Goal: Contribute content: Add original content to the website for others to see

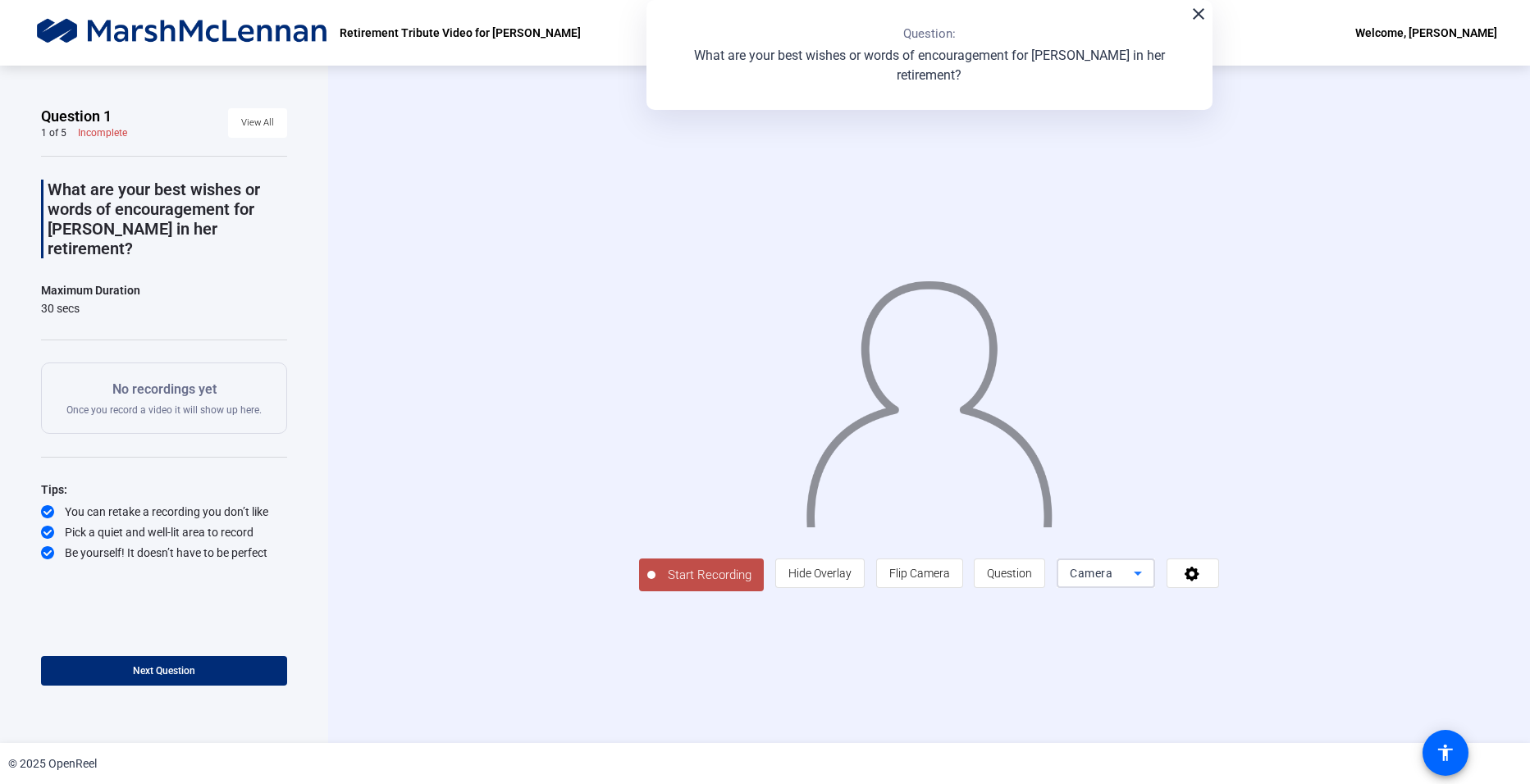
click at [643, 293] on icon at bounding box center [1138, 572] width 19 height 19
click at [643, 293] on mat-option "Camera" at bounding box center [1271, 550] width 98 height 33
click at [643, 293] on icon at bounding box center [1191, 573] width 15 height 15
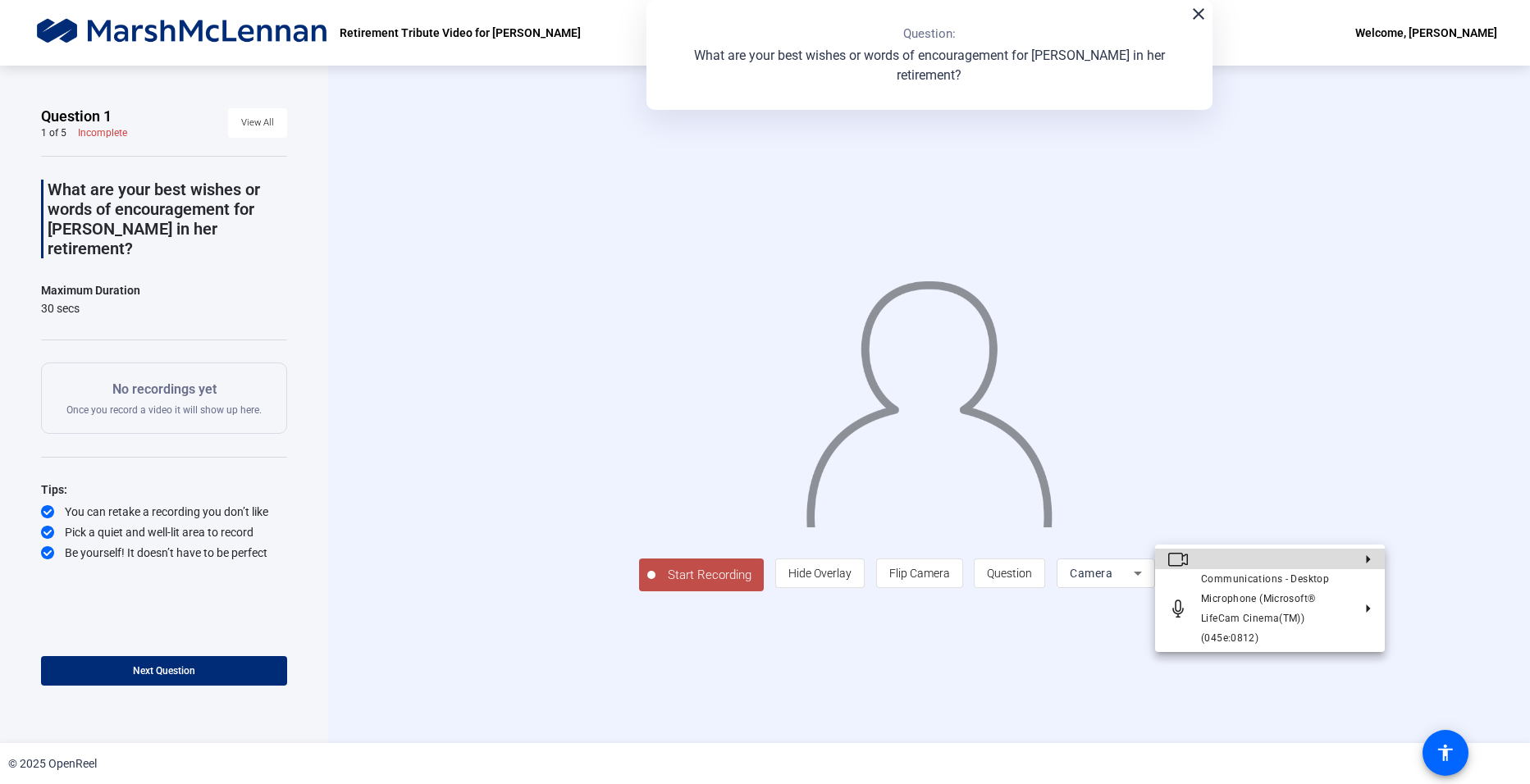
click at [643, 293] on polygon at bounding box center [1369, 558] width 4 height 8
click at [643, 293] on icon "Video camera" at bounding box center [1178, 558] width 19 height 19
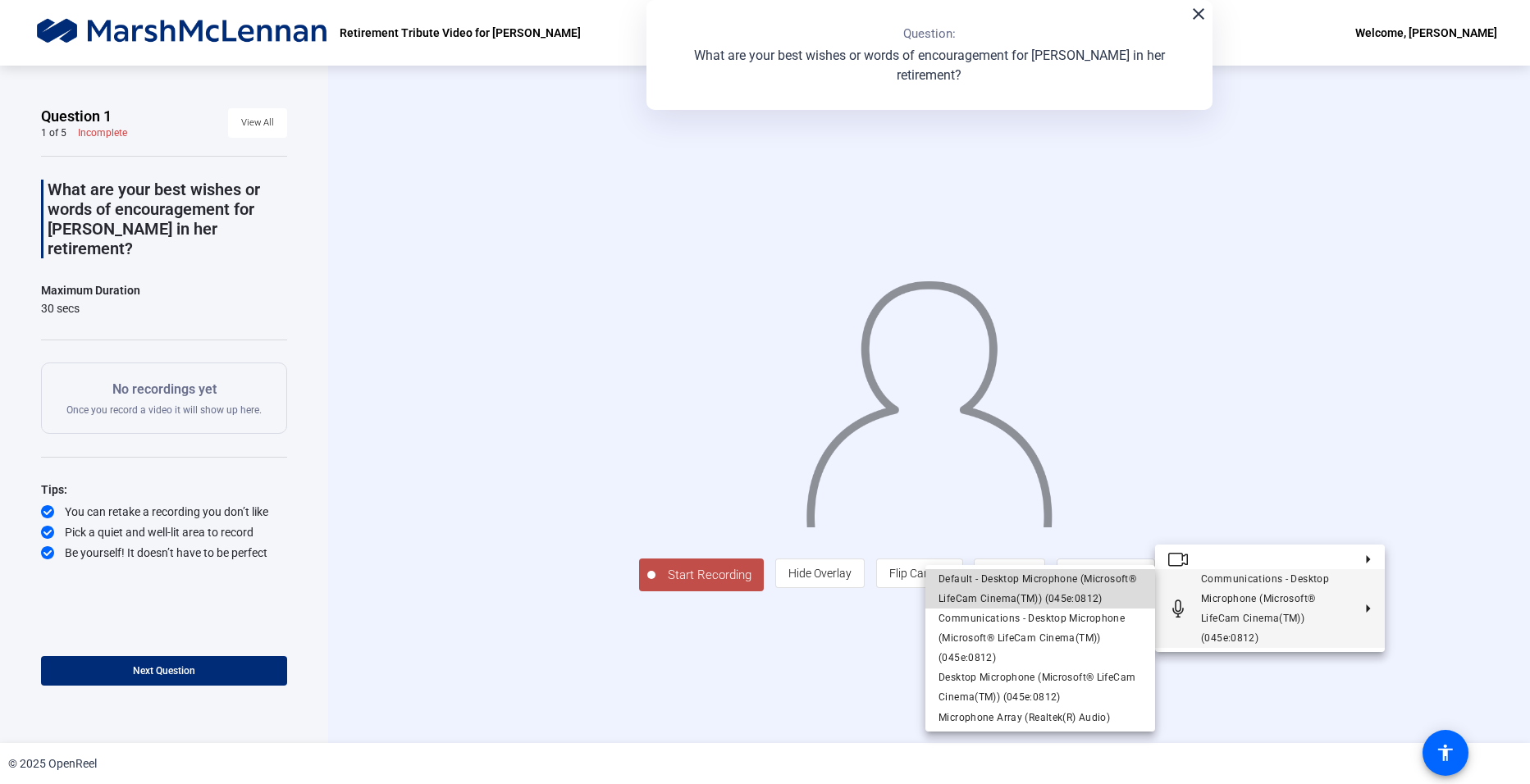
click at [643, 293] on span "Default - Desktop Microphone (Microsoft® LifeCam Cinema(TM)) (045e:0812)" at bounding box center [1038, 589] width 198 height 31
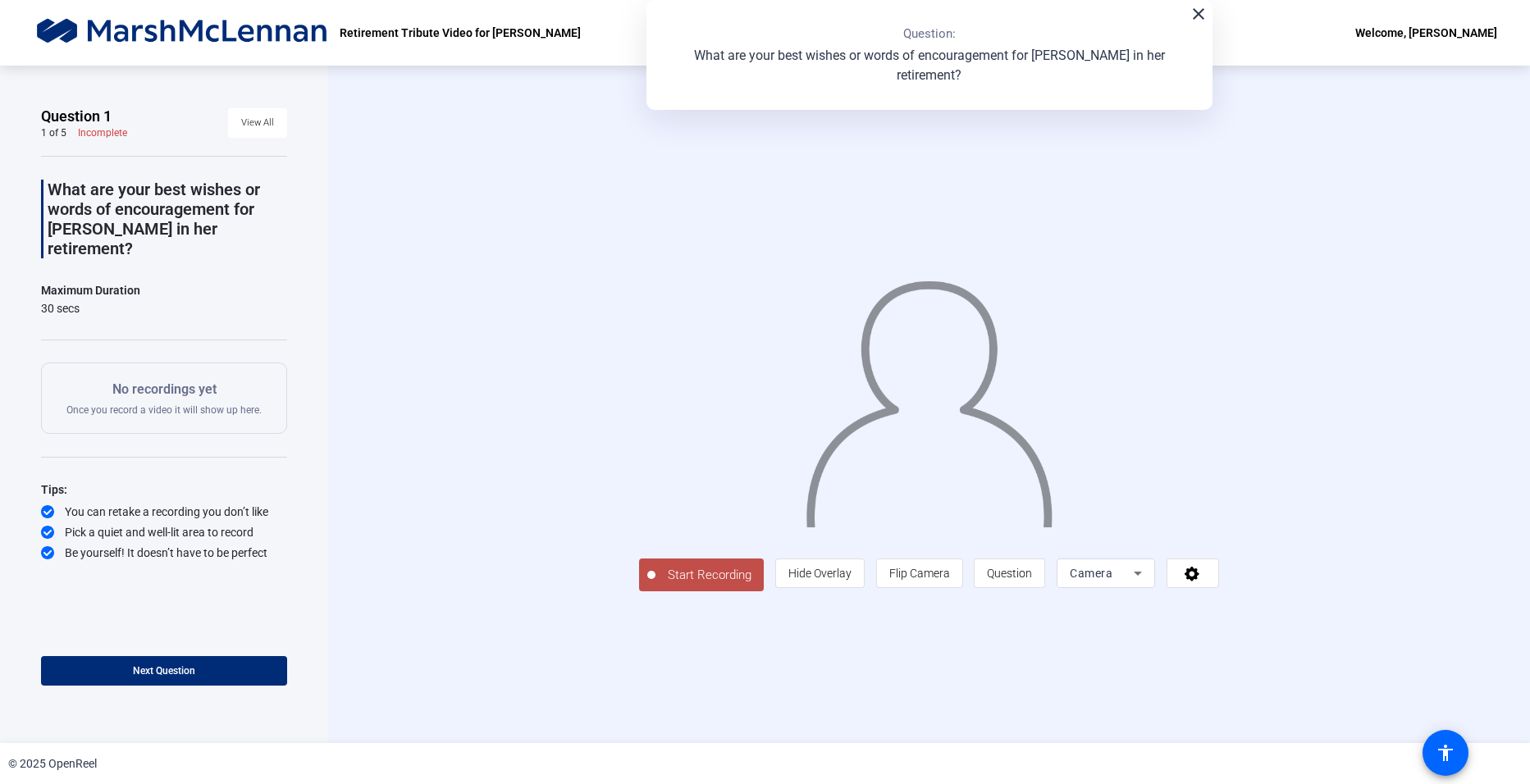
click at [643, 293] on span "Start Recording" at bounding box center [710, 574] width 109 height 18
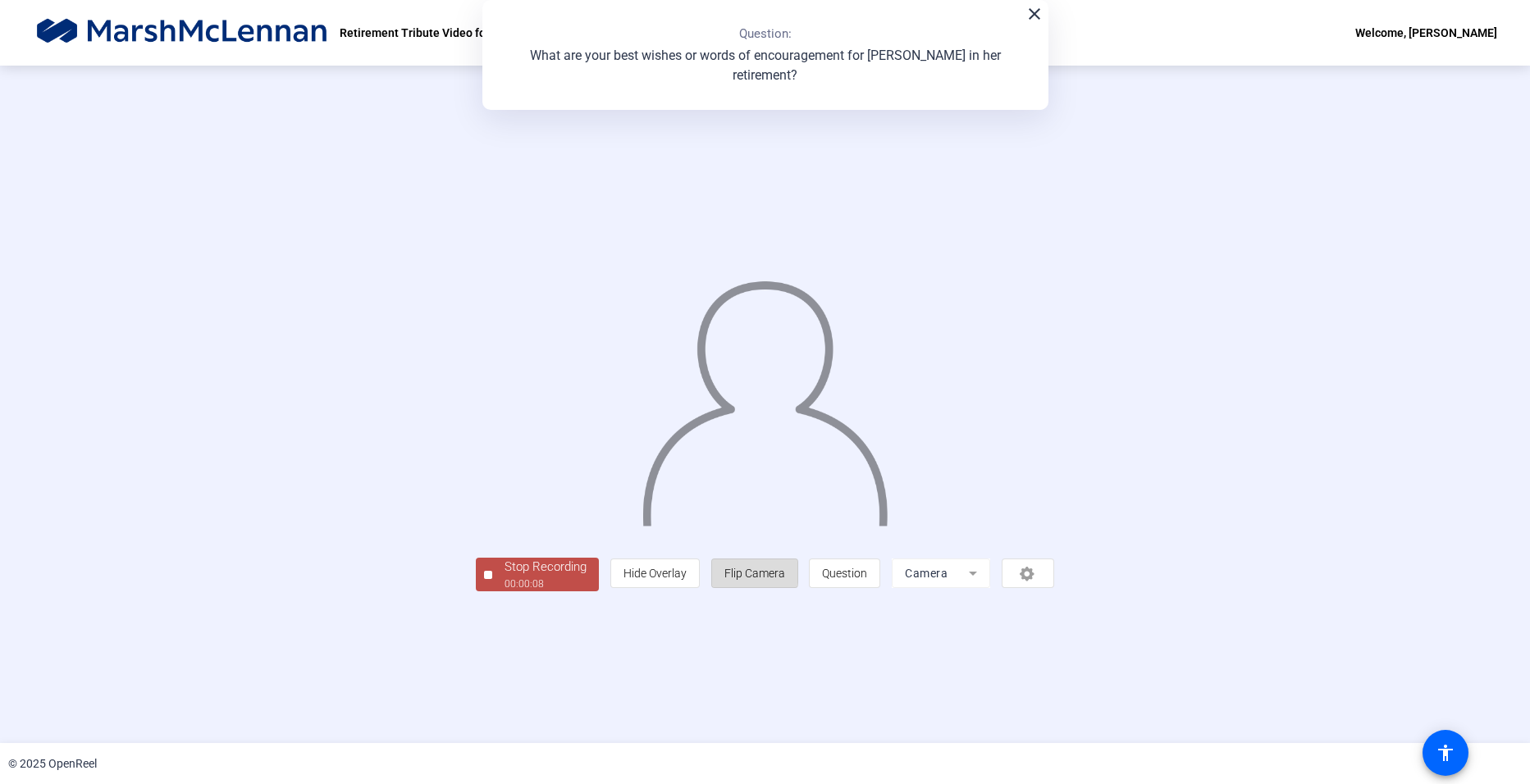
click at [643, 293] on span "Flip Camera" at bounding box center [754, 573] width 61 height 14
click at [505, 293] on div "Stop Recording" at bounding box center [546, 567] width 82 height 18
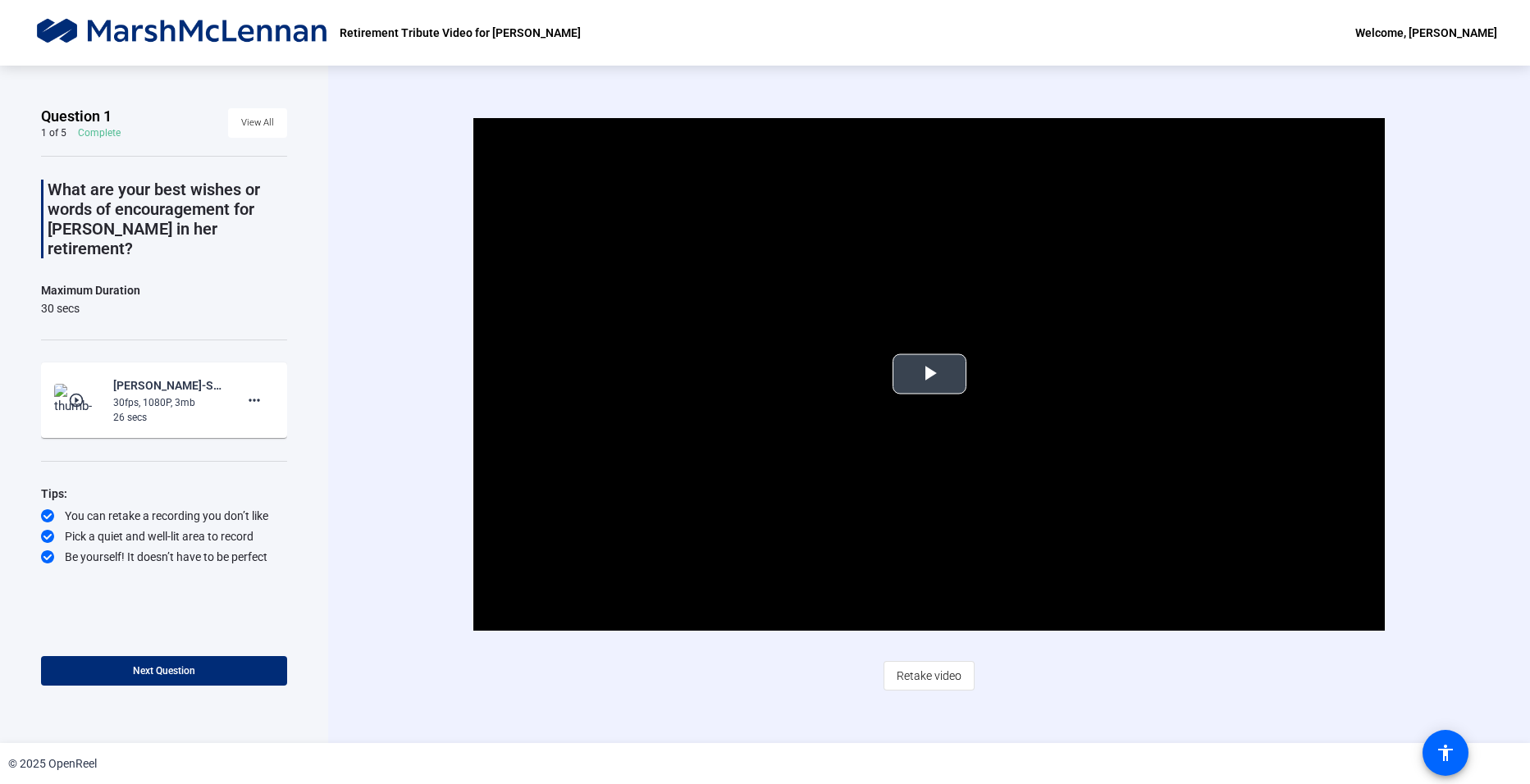
click at [643, 293] on span "Video Player" at bounding box center [929, 374] width 0 height 0
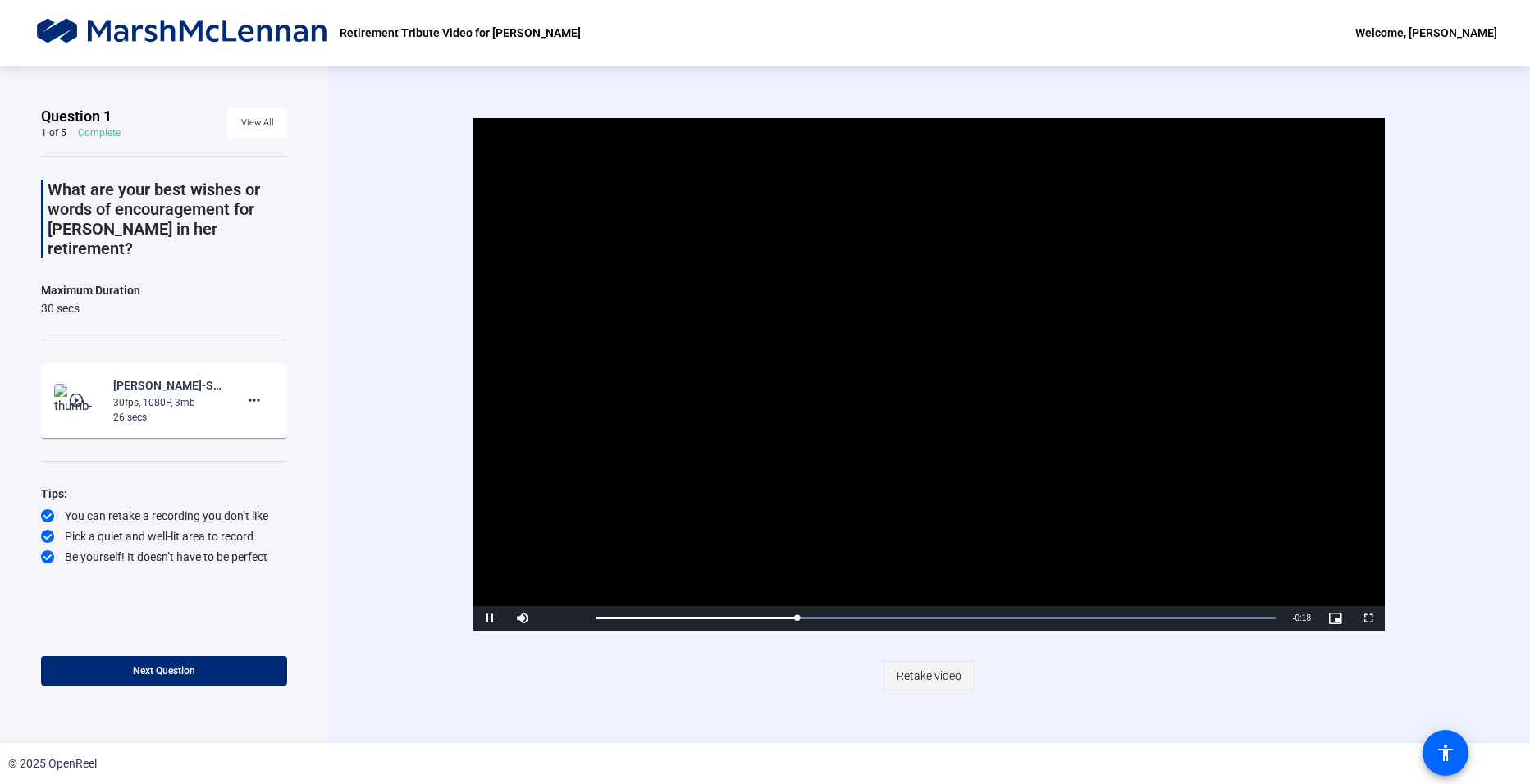
click at [643, 293] on span "Retake video" at bounding box center [929, 675] width 65 height 31
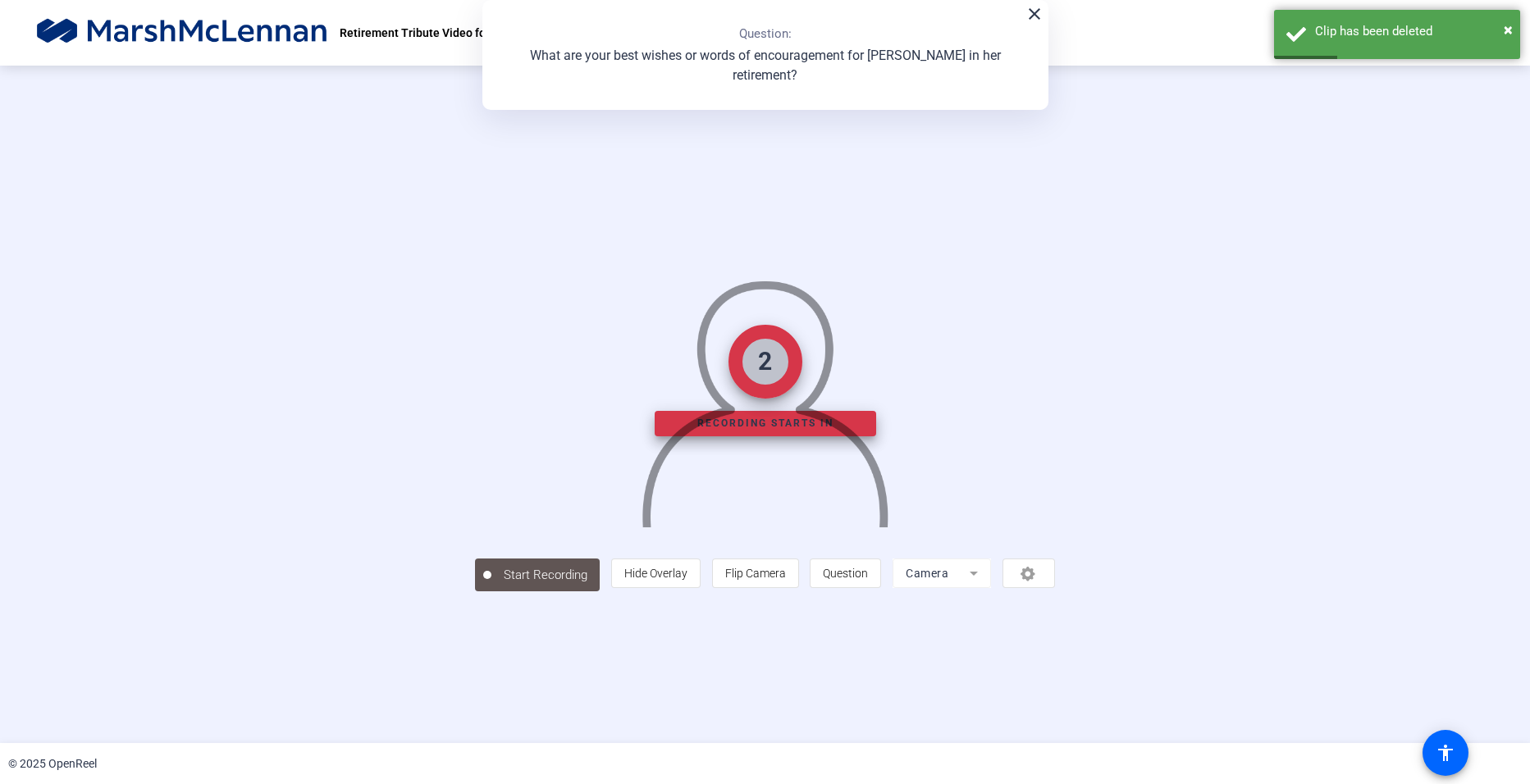
click at [643, 293] on mat-form-field "Camera" at bounding box center [941, 572] width 98 height 29
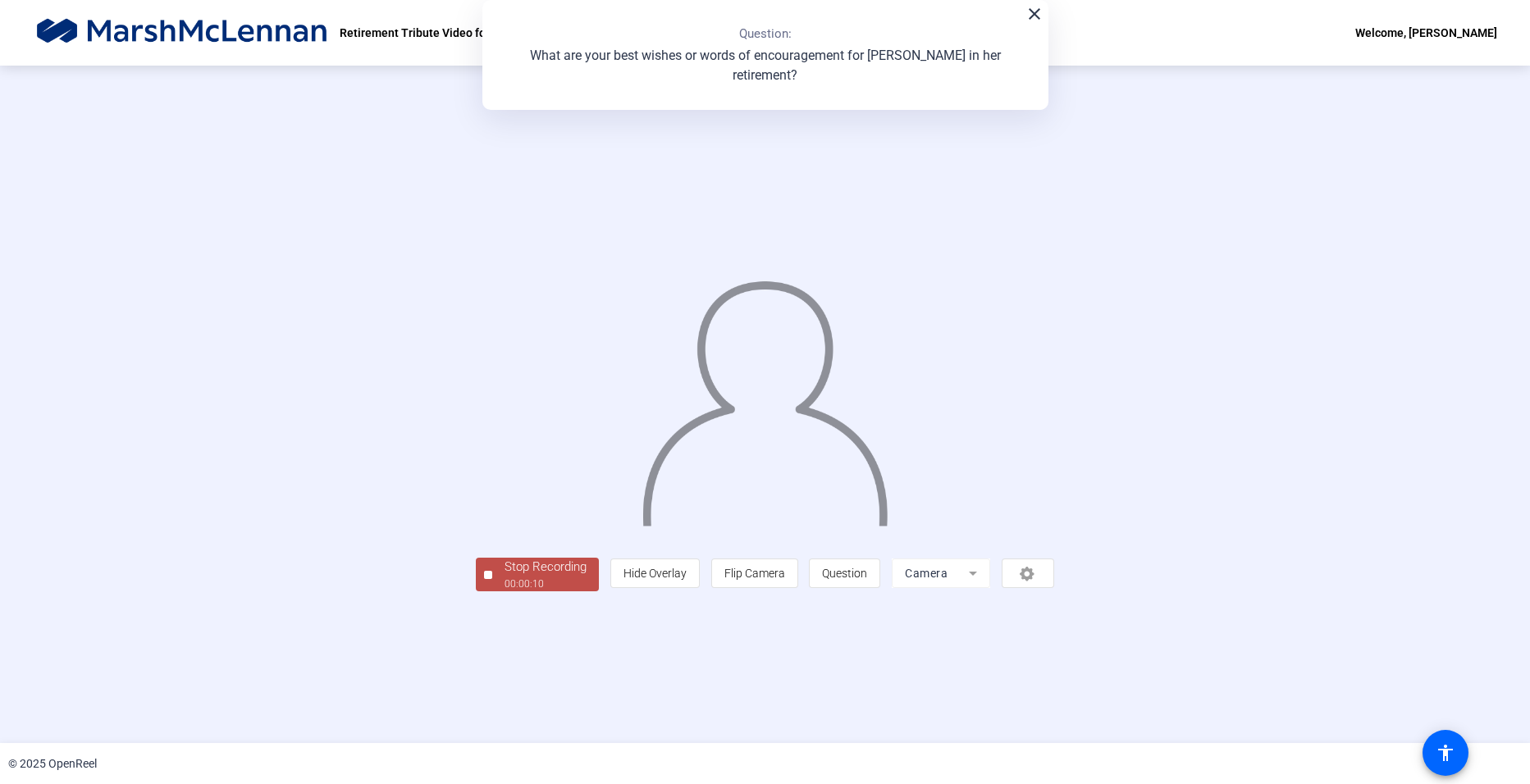
click at [505, 293] on div "Stop Recording" at bounding box center [546, 567] width 82 height 18
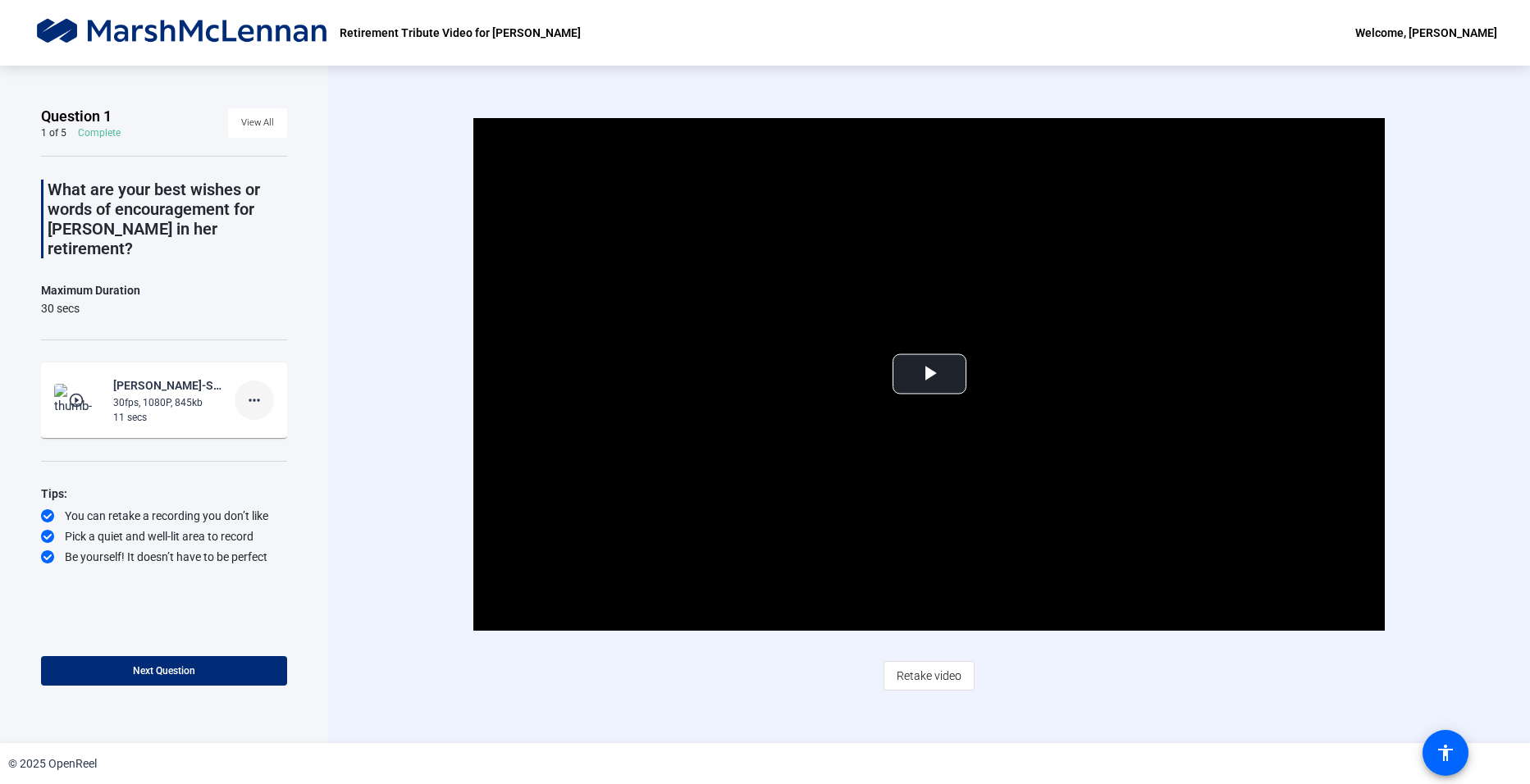
drag, startPoint x: 263, startPoint y: 383, endPoint x: 252, endPoint y: 378, distance: 12.1
click at [252, 293] on mat-icon "more_horiz" at bounding box center [254, 400] width 19 height 19
click at [278, 293] on span "Delete clip" at bounding box center [281, 414] width 66 height 19
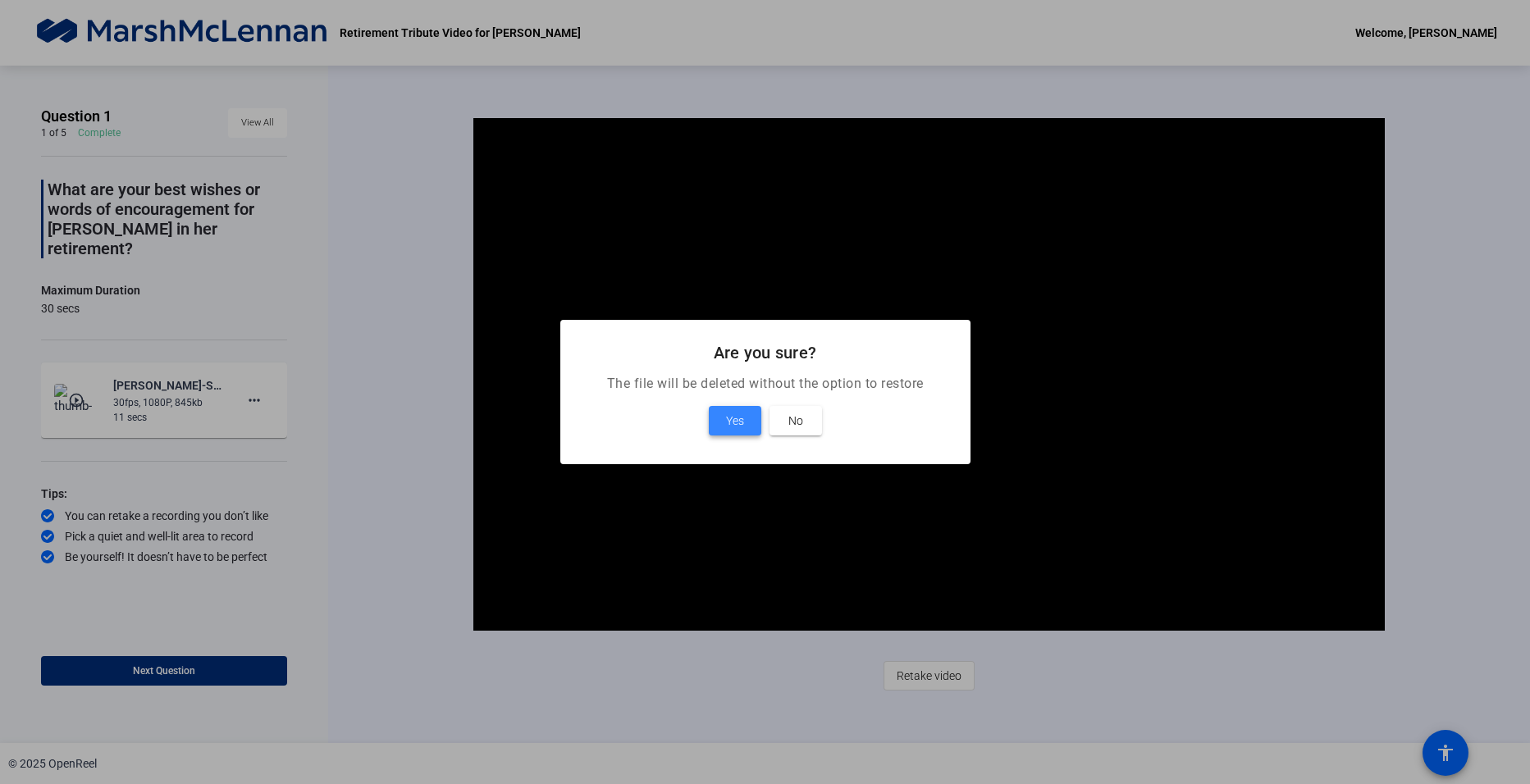
click at [643, 293] on span "Yes" at bounding box center [735, 420] width 18 height 19
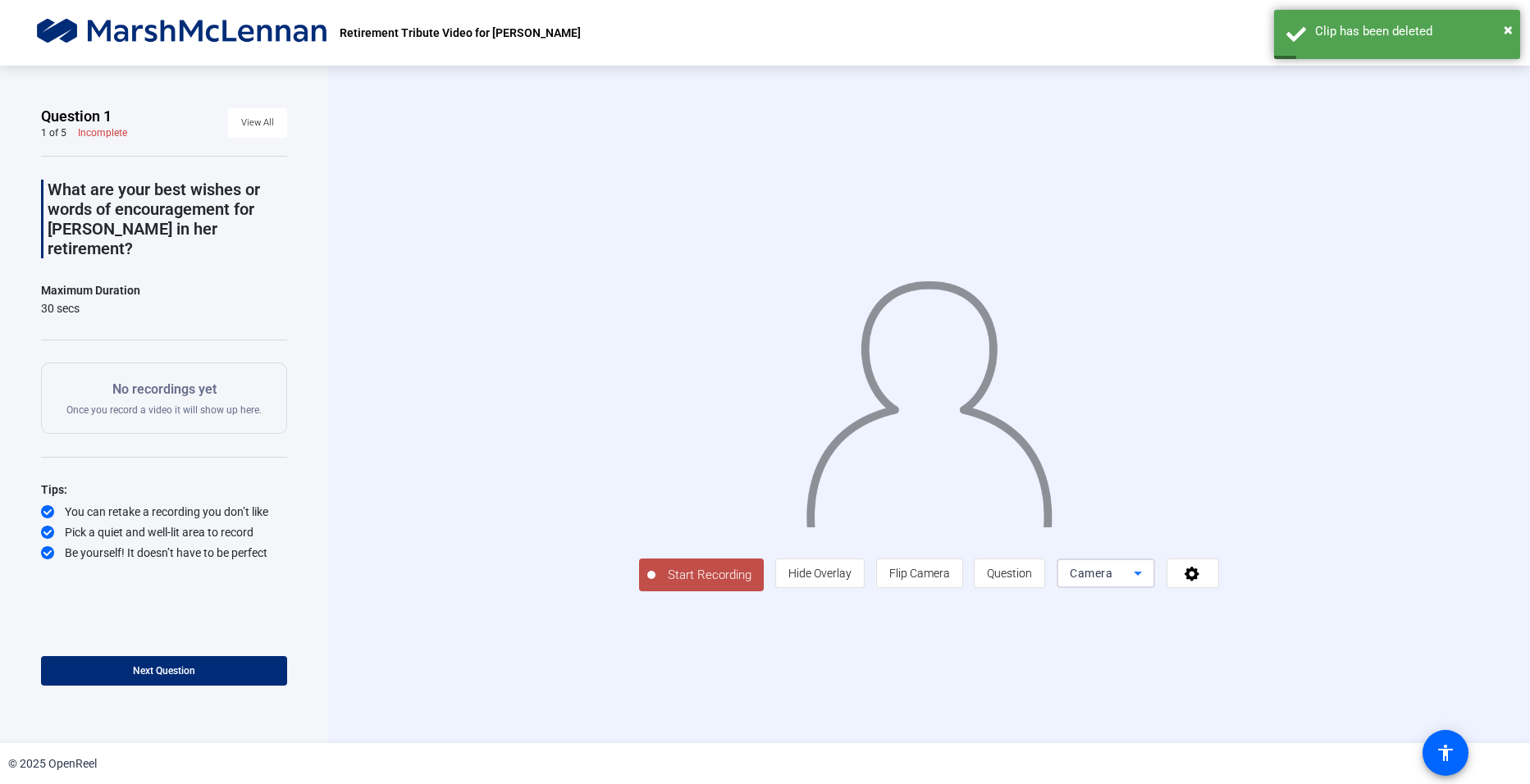
click at [643, 293] on icon at bounding box center [1138, 572] width 19 height 19
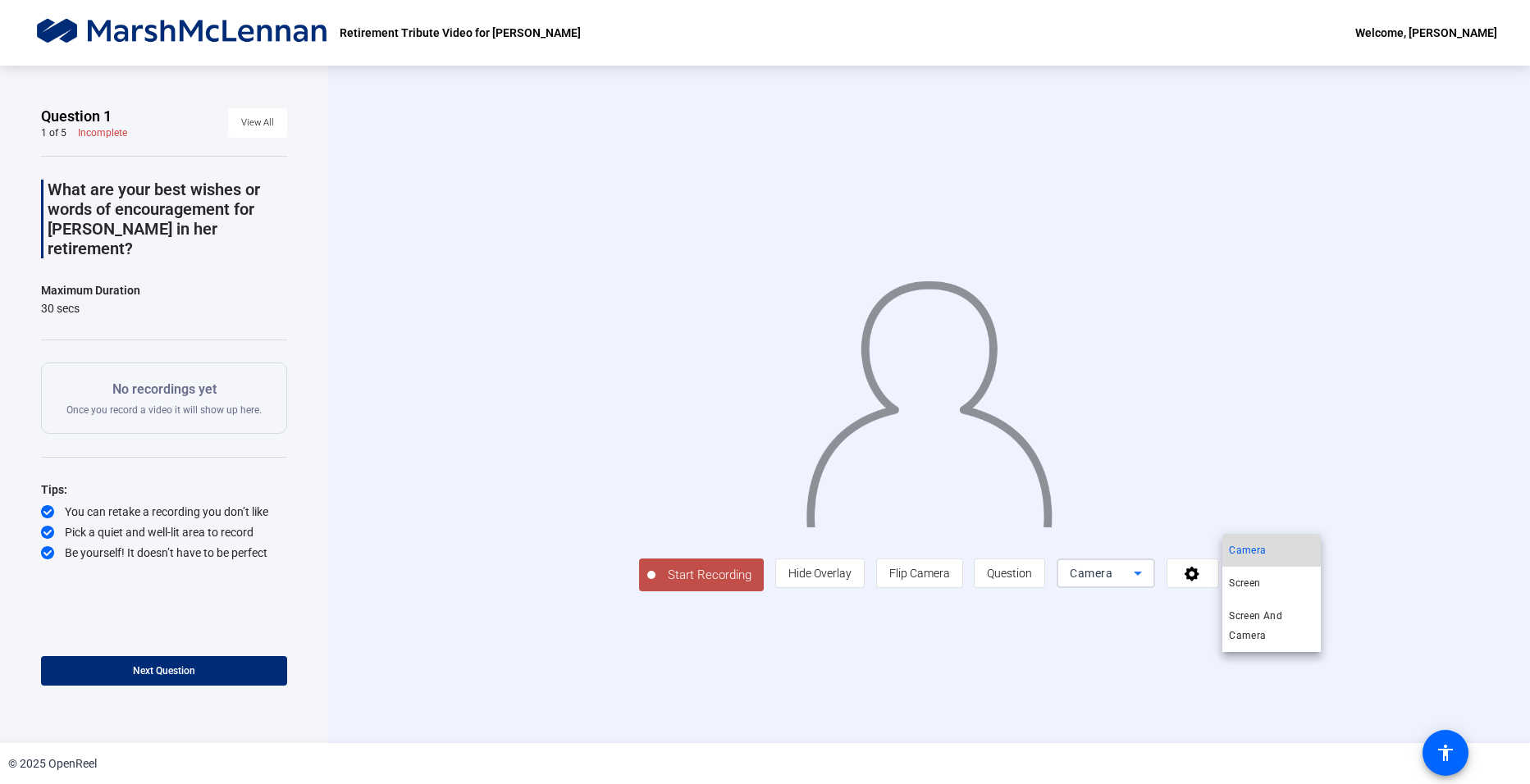
click at [643, 293] on span "Camera" at bounding box center [1247, 550] width 37 height 19
click at [643, 293] on icon at bounding box center [1138, 572] width 19 height 19
click at [643, 293] on div at bounding box center [765, 392] width 1530 height 784
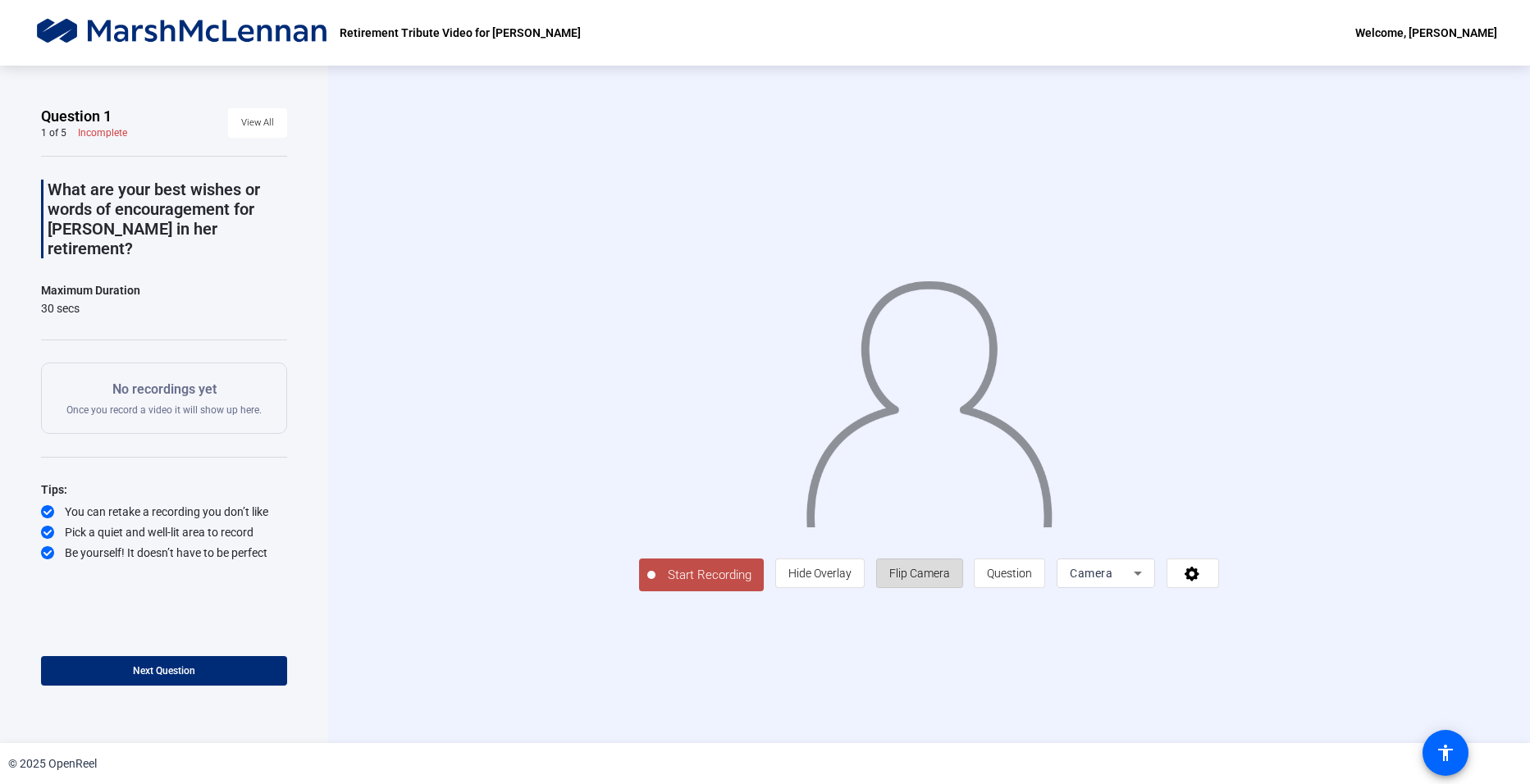
click at [643, 293] on span "Flip Camera" at bounding box center [919, 573] width 61 height 14
click at [643, 293] on icon at bounding box center [1138, 573] width 8 height 4
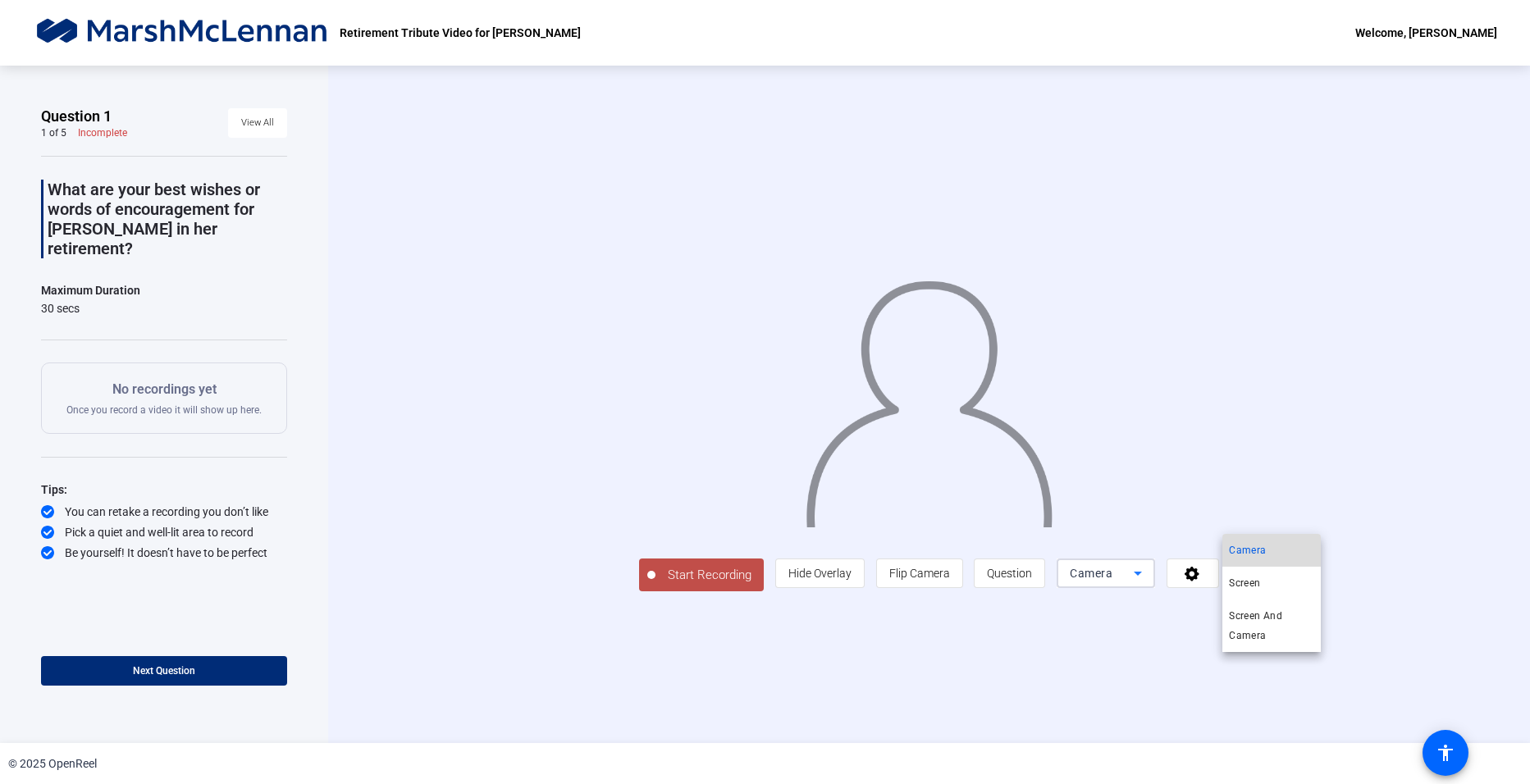
click at [643, 293] on span "Camera" at bounding box center [1247, 550] width 37 height 19
click at [643, 293] on icon at bounding box center [1191, 572] width 18 height 16
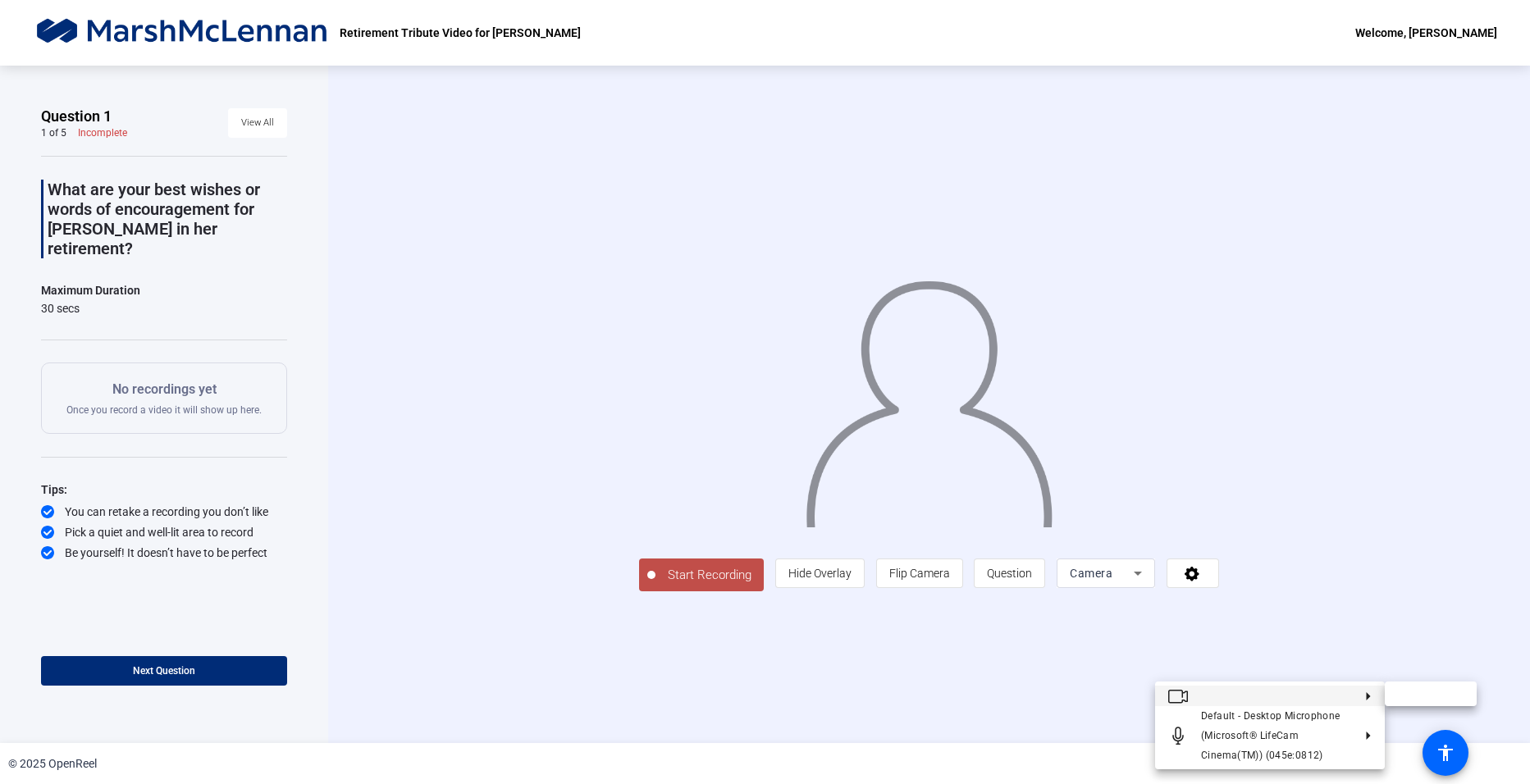
click at [643, 293] on polygon at bounding box center [1369, 695] width 4 height 8
click at [643, 293] on icon at bounding box center [1362, 695] width 19 height 8
click at [643, 293] on button at bounding box center [1270, 695] width 230 height 20
click at [643, 293] on icon at bounding box center [1362, 695] width 19 height 8
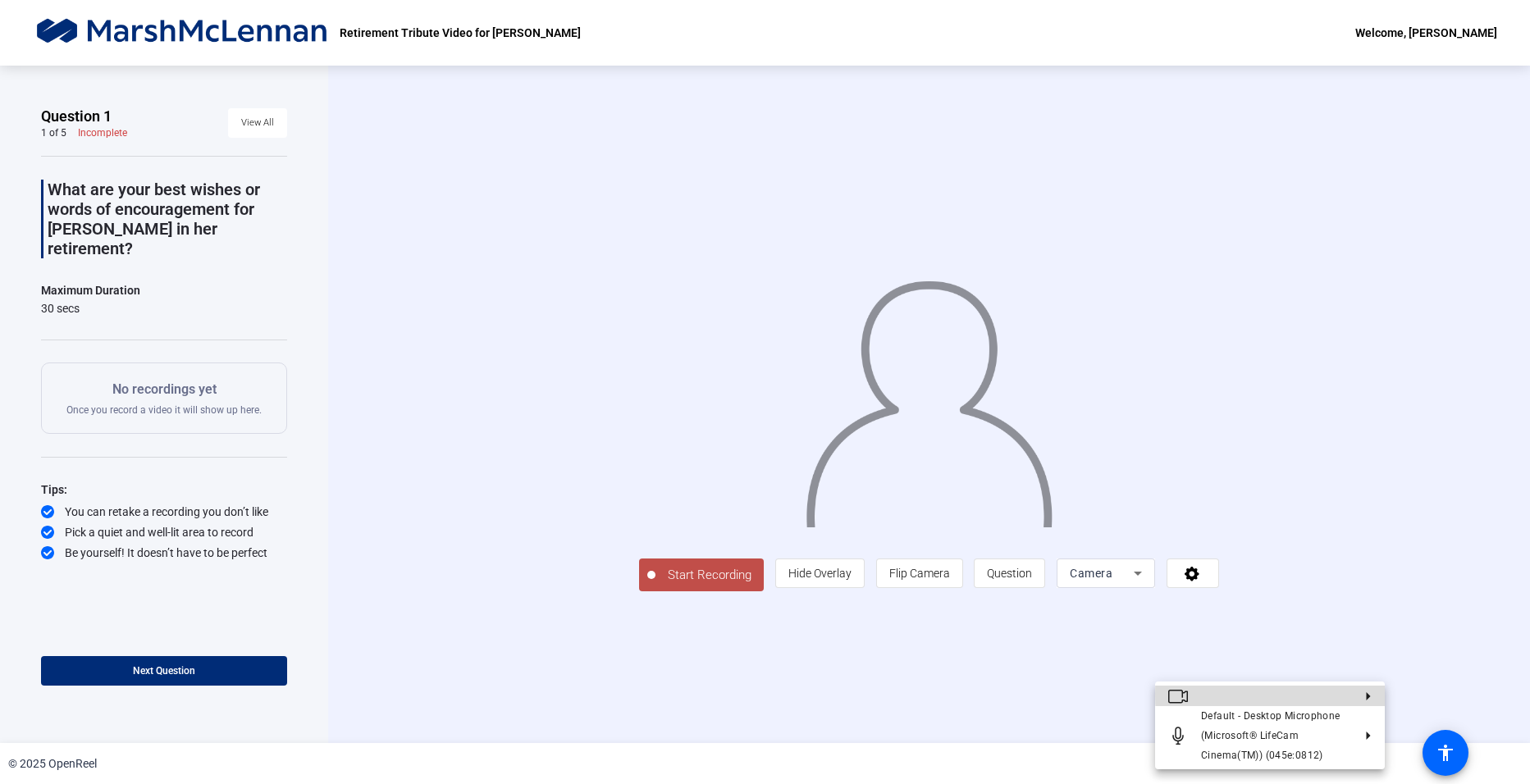
click at [643, 293] on icon at bounding box center [1362, 695] width 19 height 8
click at [643, 293] on button at bounding box center [1270, 695] width 230 height 20
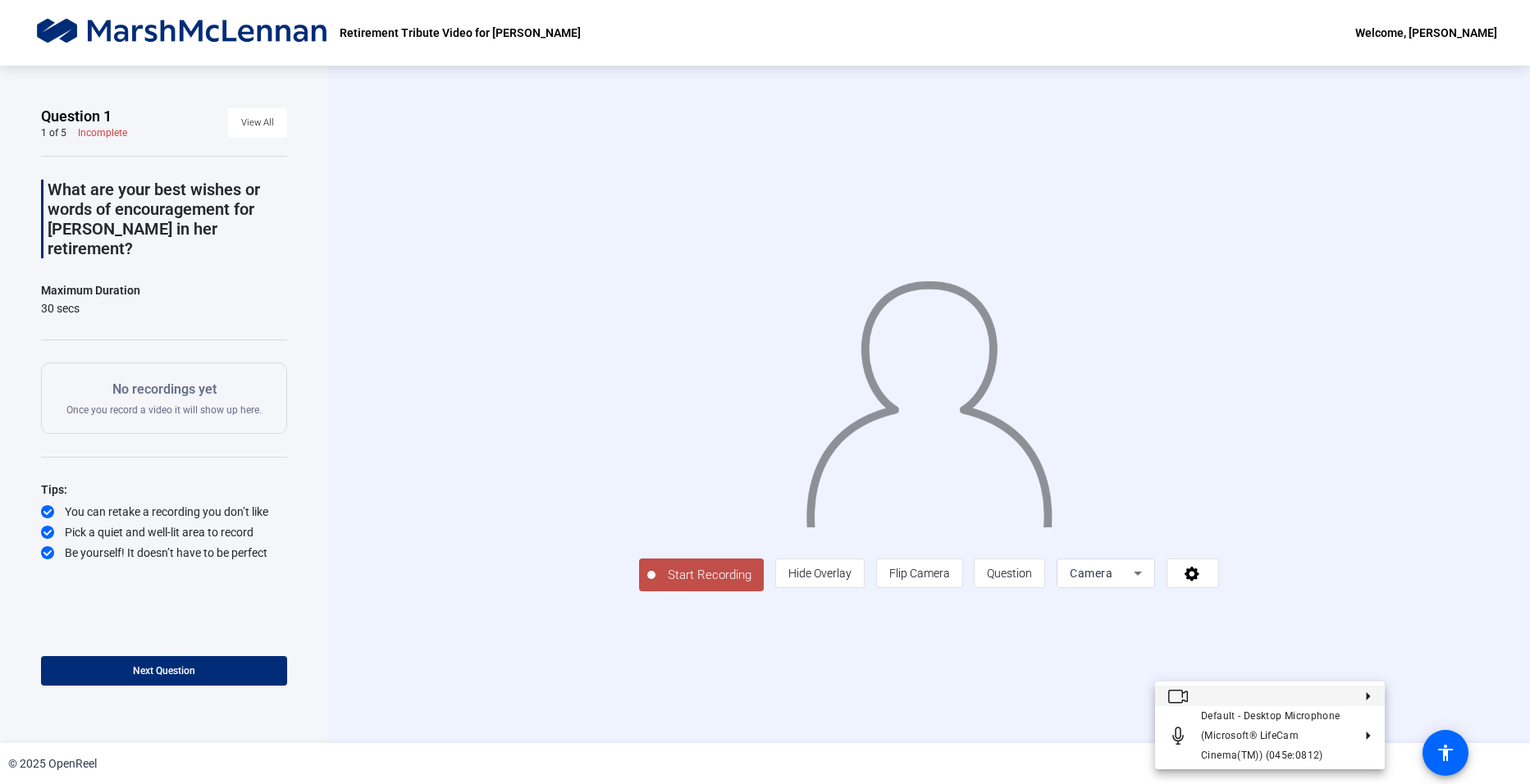
click at [643, 293] on div at bounding box center [765, 392] width 1530 height 784
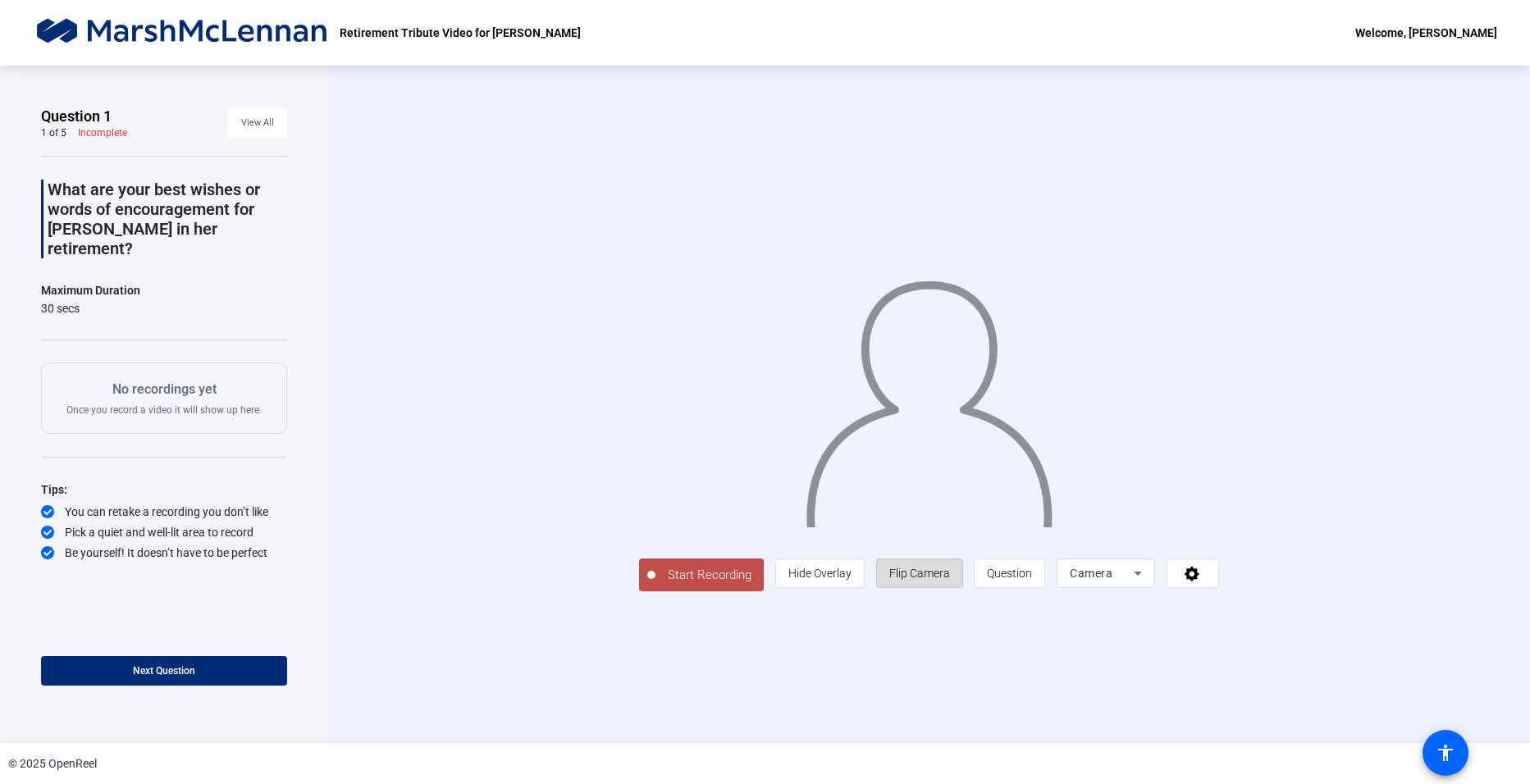
click at [643, 293] on span "Flip Camera" at bounding box center [919, 573] width 61 height 14
click at [643, 293] on div "Camera" at bounding box center [1102, 572] width 64 height 19
click at [643, 293] on span "Screen" at bounding box center [1245, 583] width 31 height 19
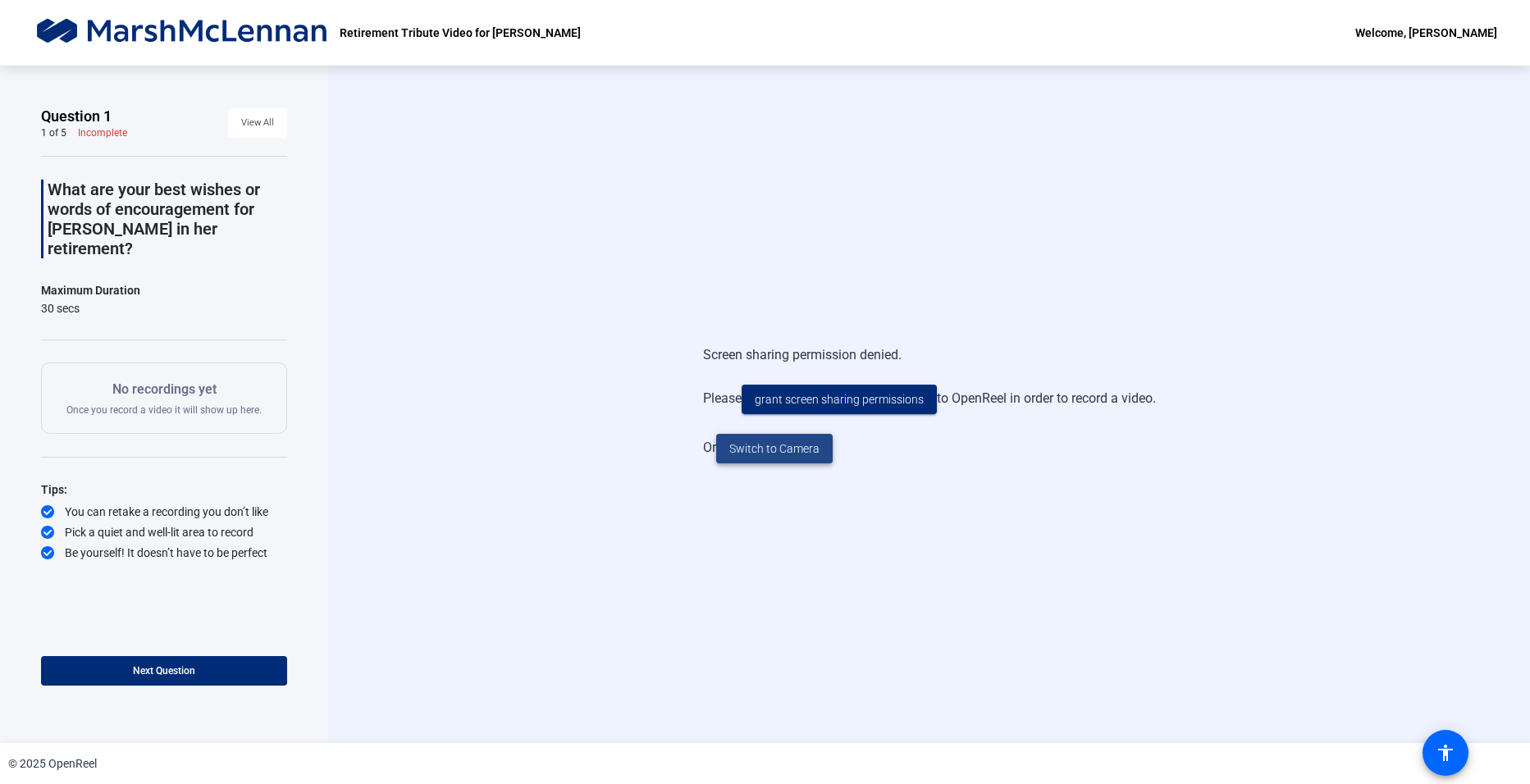
click at [643, 293] on span "Switch to Camera" at bounding box center [774, 449] width 90 height 17
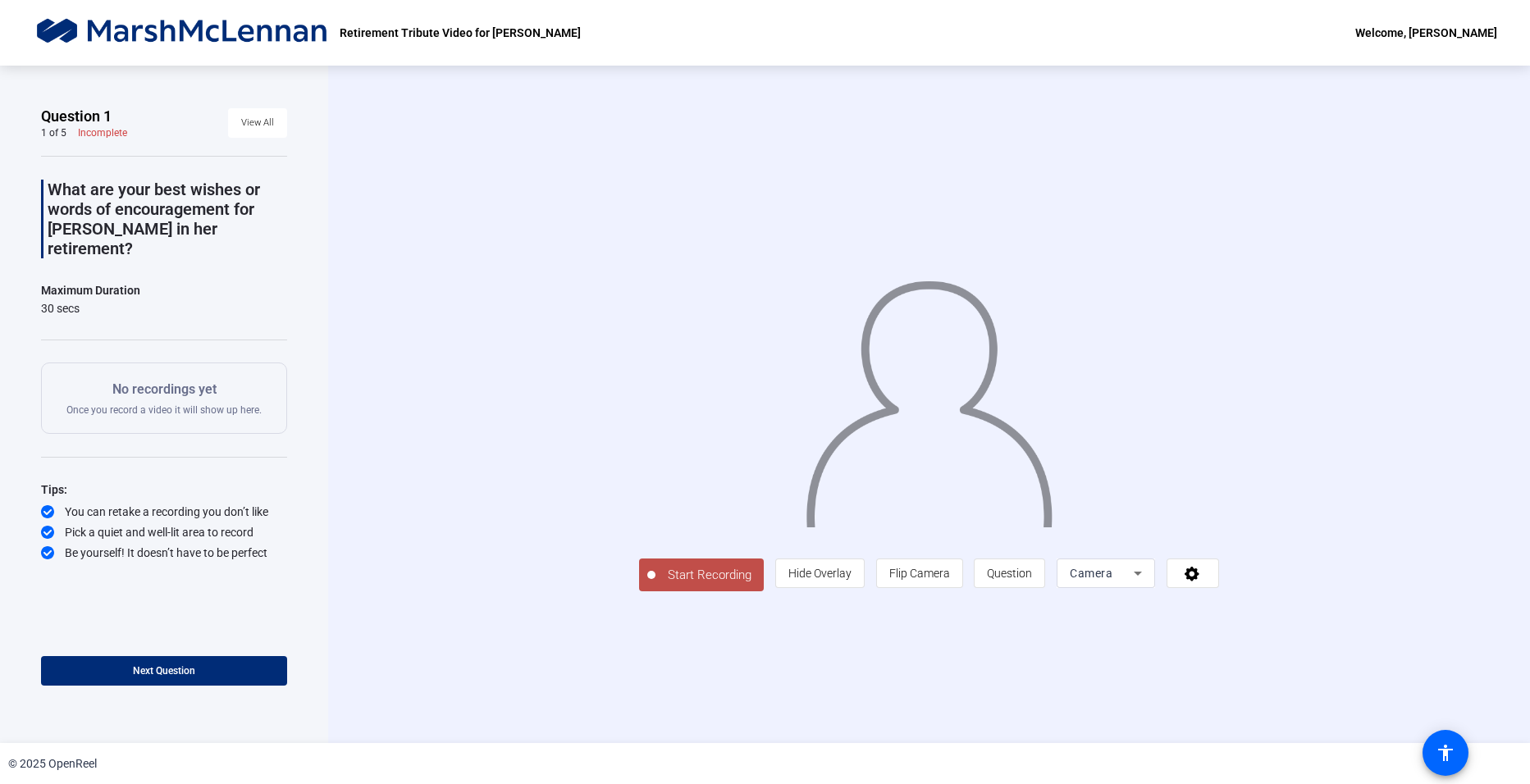
click at [643, 293] on icon at bounding box center [1138, 573] width 8 height 4
click at [643, 293] on div at bounding box center [765, 392] width 1530 height 784
click at [643, 293] on icon at bounding box center [1191, 572] width 18 height 16
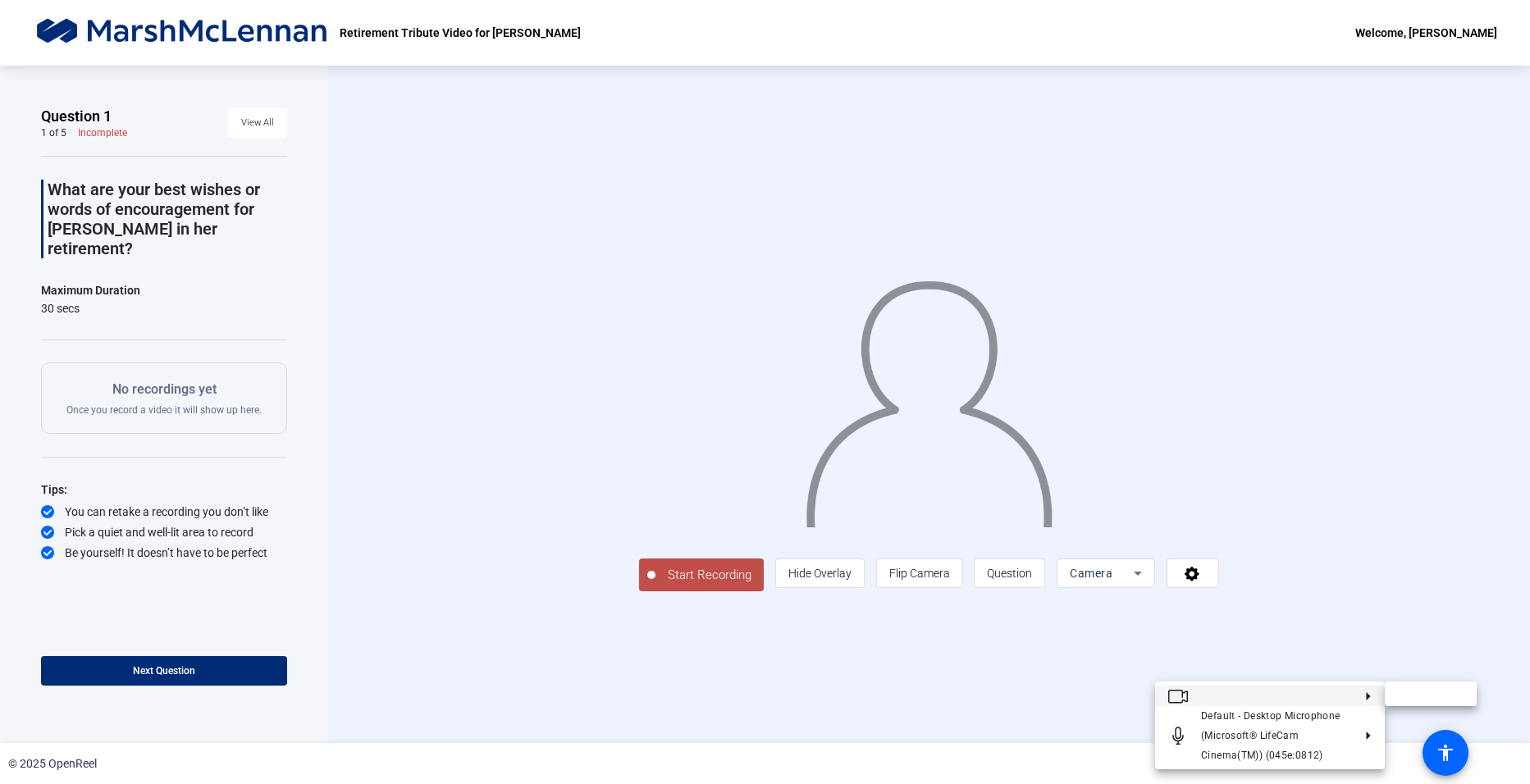
click at [643, 293] on icon at bounding box center [1362, 695] width 19 height 8
drag, startPoint x: 1172, startPoint y: 694, endPoint x: 1364, endPoint y: 701, distance: 192.1
click at [643, 293] on button at bounding box center [1270, 695] width 230 height 20
click at [643, 293] on div at bounding box center [765, 392] width 1530 height 784
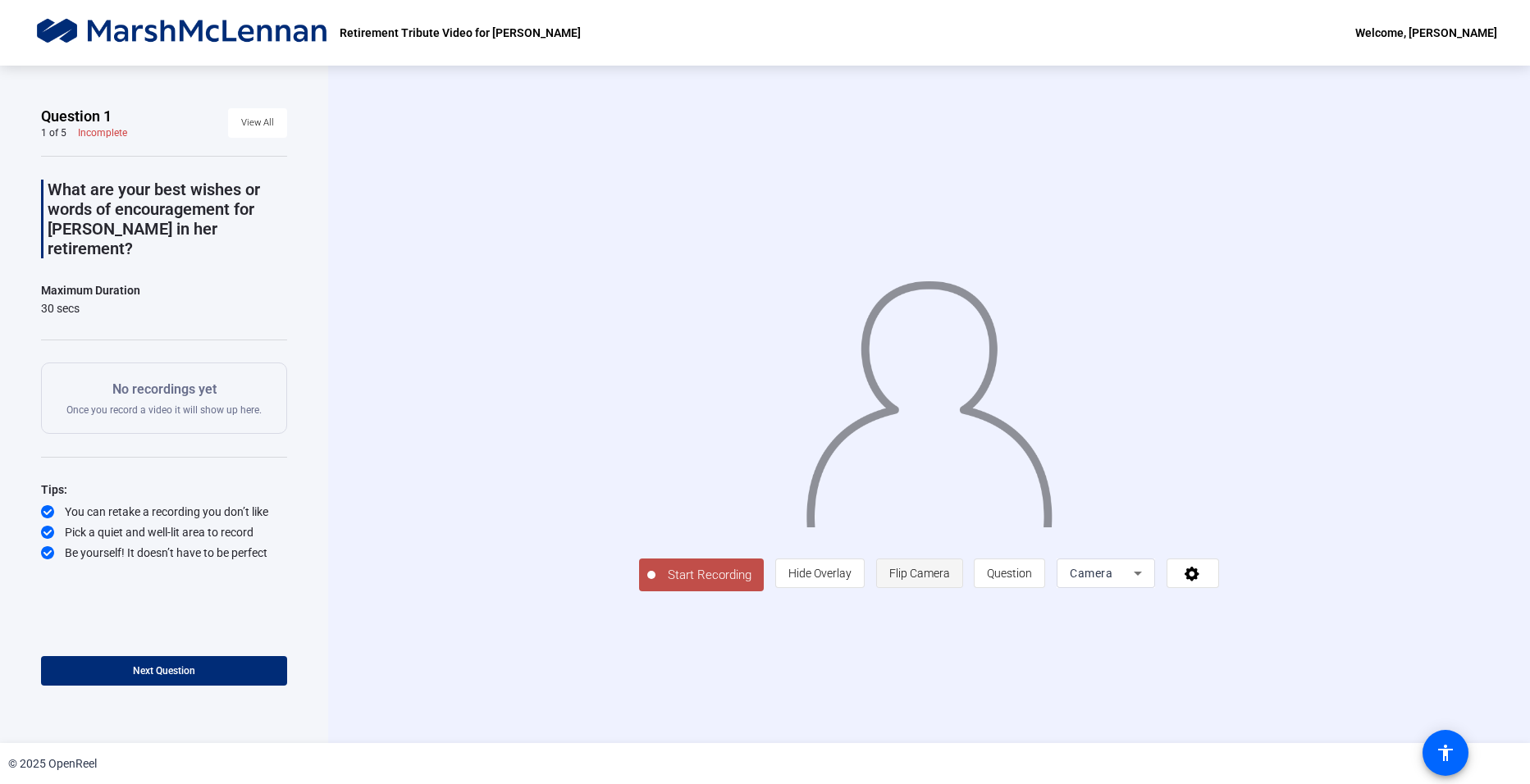
click at [643, 293] on span "Flip Camera" at bounding box center [919, 573] width 61 height 14
